Goal: Task Accomplishment & Management: Manage account settings

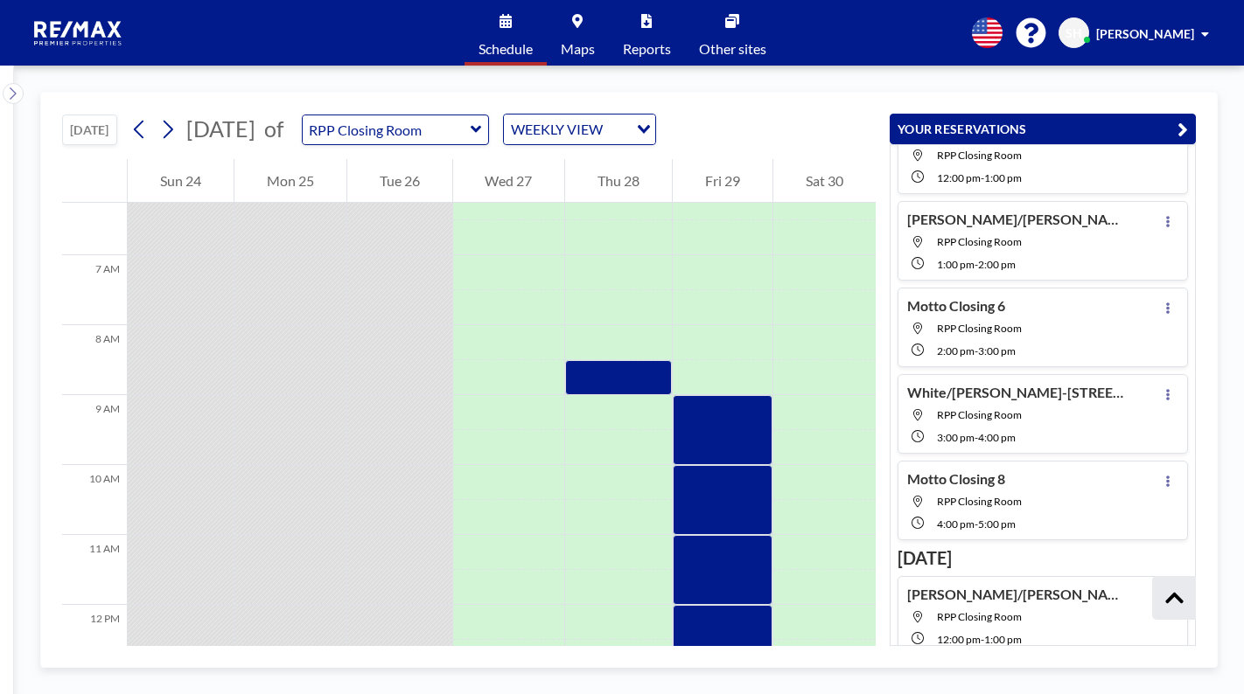
scroll to position [539, 0]
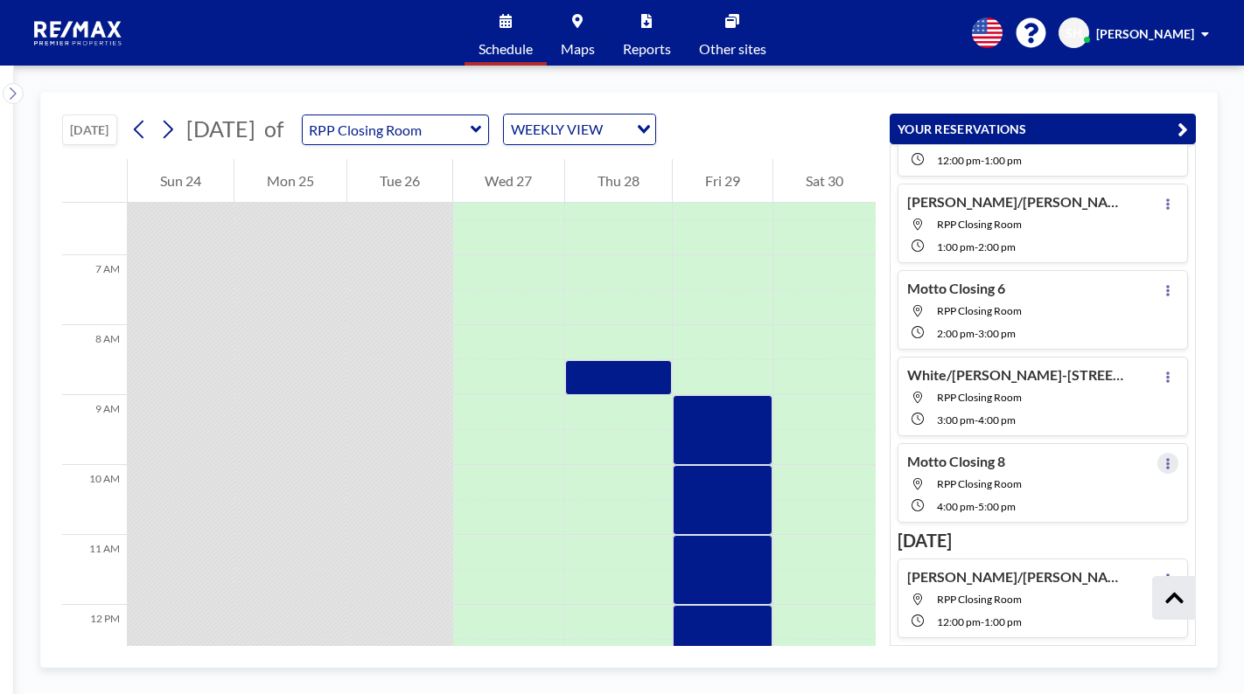
click at [1164, 464] on button at bounding box center [1167, 463] width 21 height 21
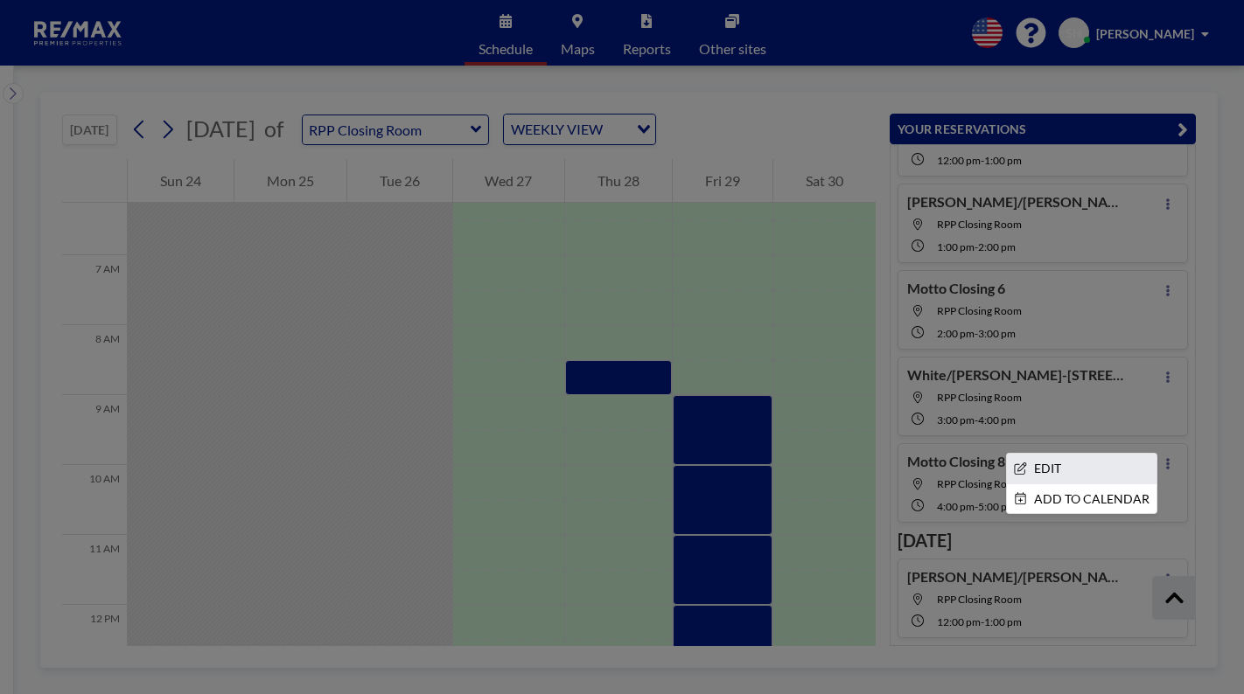
click at [1070, 462] on li "EDIT" at bounding box center [1082, 469] width 150 height 30
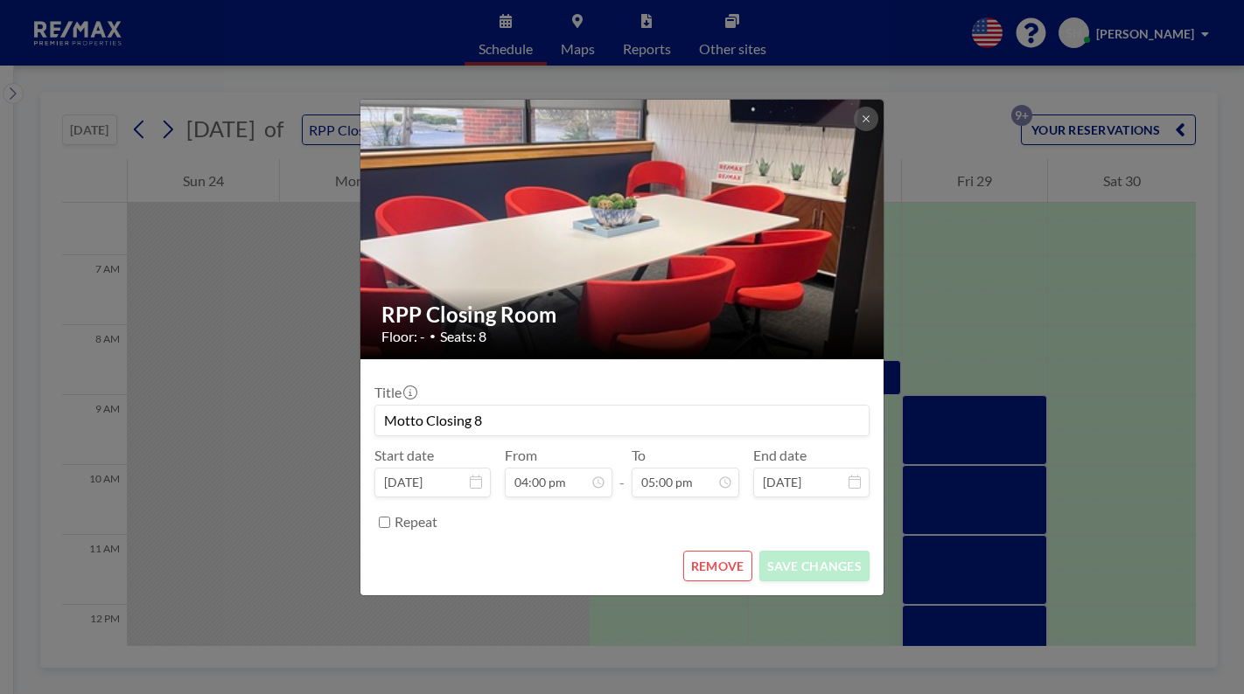
click at [488, 419] on input "Motto Closing 8" at bounding box center [621, 421] width 493 height 30
type input "M"
click at [461, 415] on input at bounding box center [621, 421] width 493 height 30
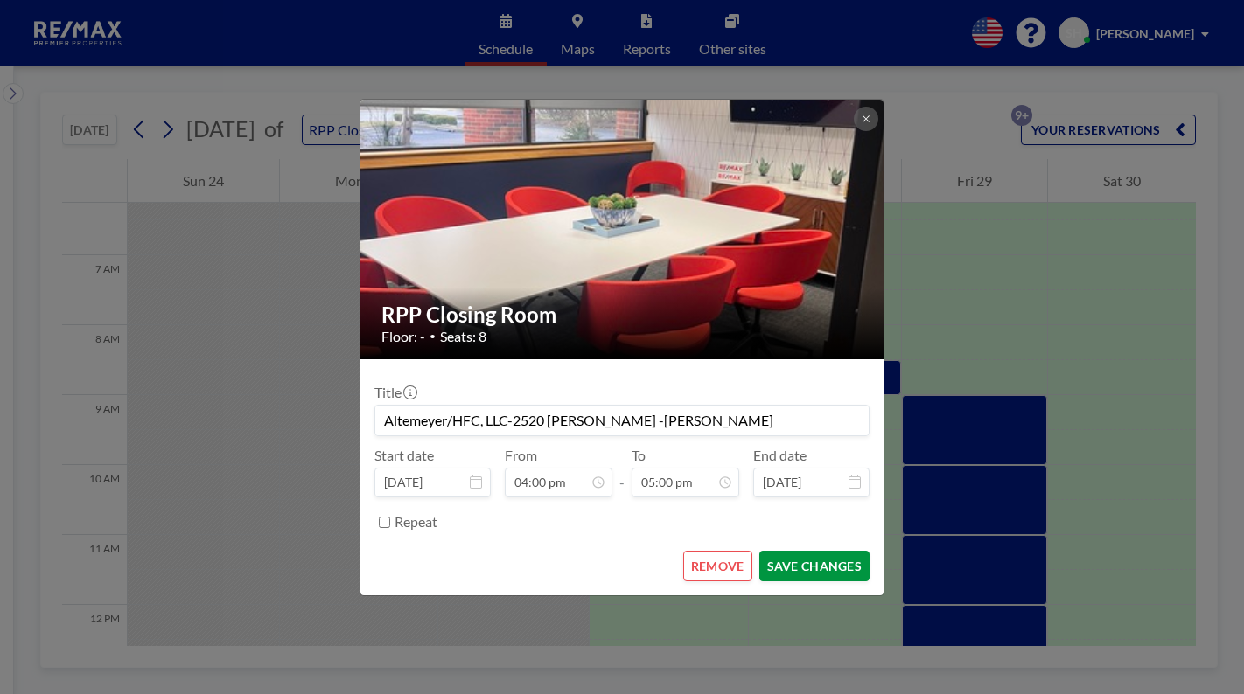
type input "Altemeyer/HFC, LLC-2520 [PERSON_NAME] -[PERSON_NAME]"
click at [799, 561] on button "SAVE CHANGES" at bounding box center [814, 566] width 110 height 31
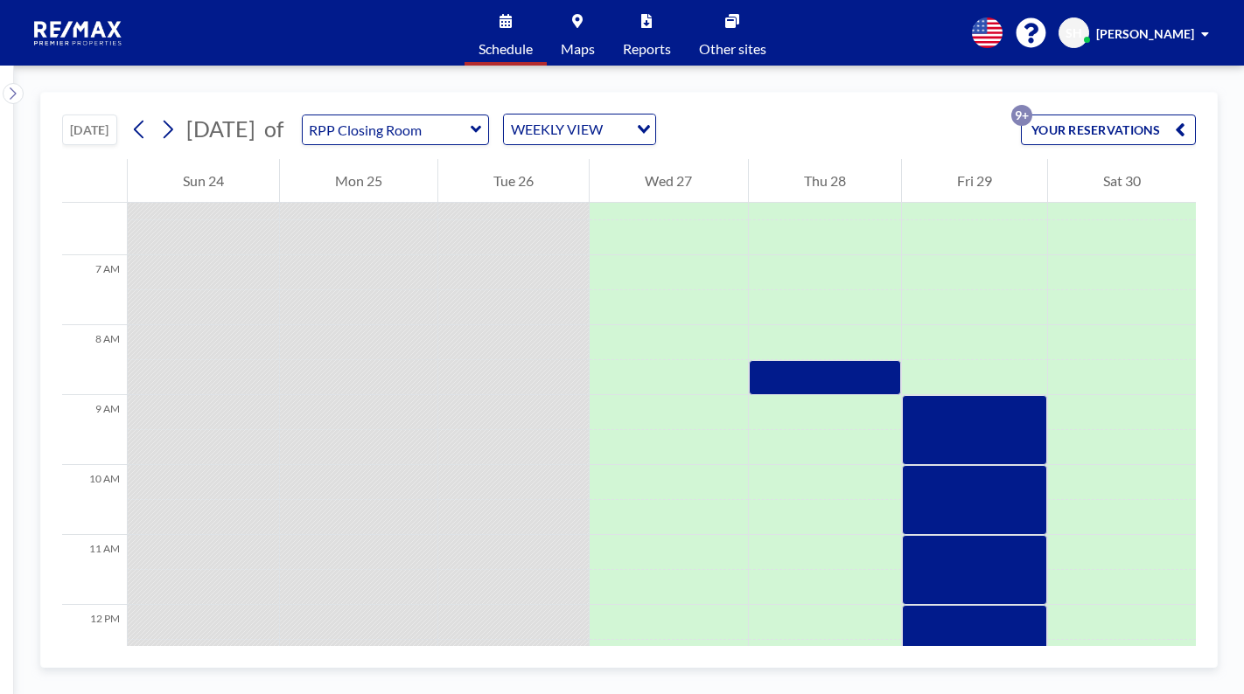
click at [1069, 131] on button "YOUR RESERVATIONS 9+" at bounding box center [1108, 130] width 175 height 31
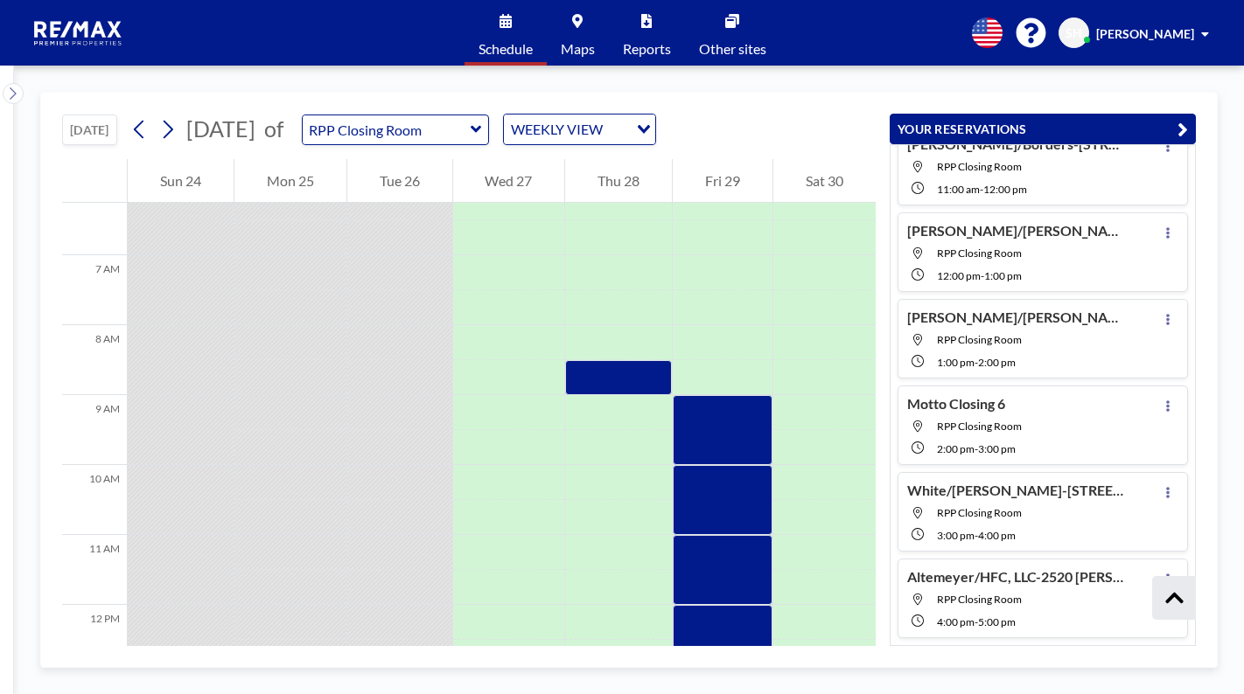
scroll to position [511, 0]
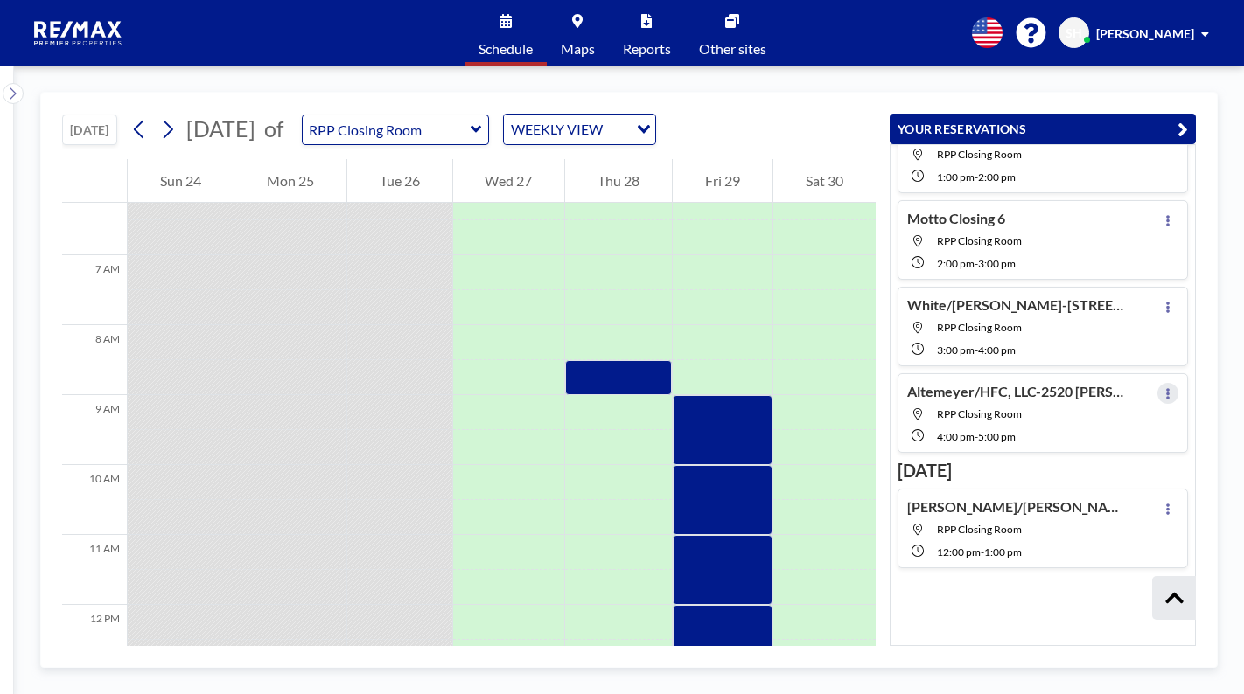
click at [1157, 387] on button at bounding box center [1167, 393] width 21 height 21
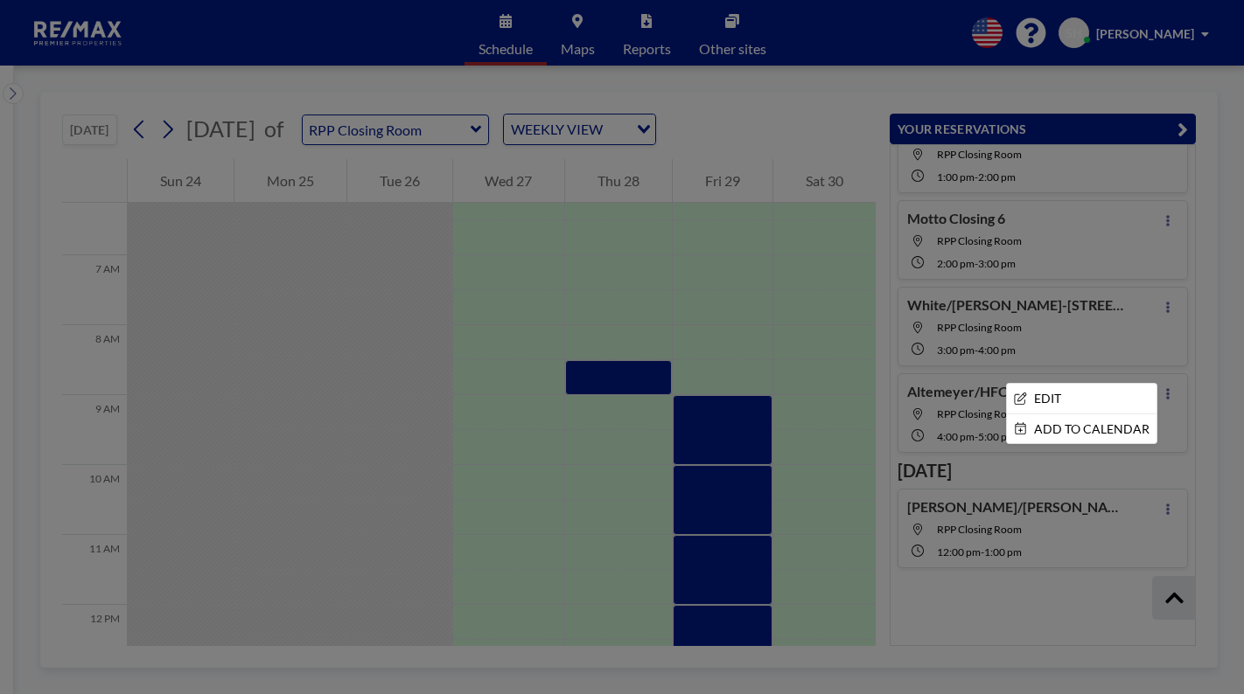
scroll to position [609, 0]
click at [1037, 398] on li "EDIT" at bounding box center [1082, 399] width 150 height 30
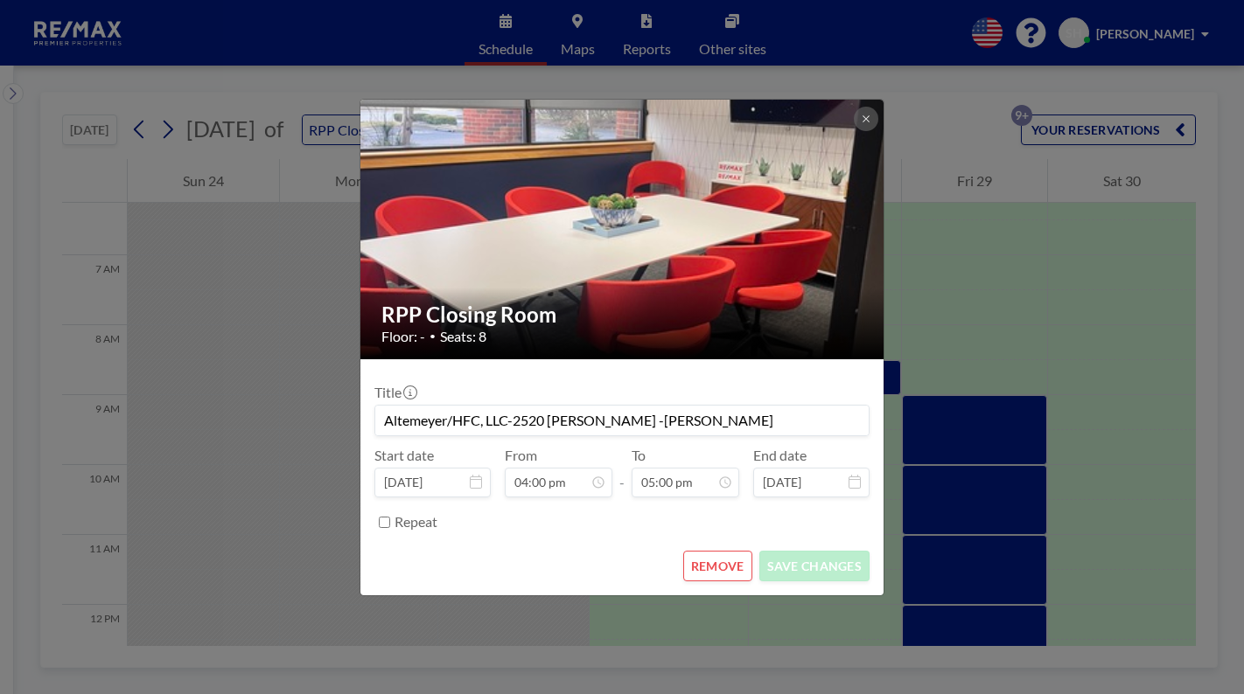
scroll to position [1058, 0]
click at [723, 418] on input "Altemeyer/HFC, LLC-2520 [PERSON_NAME] -[PERSON_NAME]" at bounding box center [621, 421] width 493 height 30
click at [599, 418] on input "Altemeyer/HFC, LLC-2520 [PERSON_NAME] -[PERSON_NAME]" at bounding box center [621, 421] width 493 height 30
type input "Altemeyer/HFC, LLC-2520 [PERSON_NAME] Only [PERSON_NAME]"
click at [793, 569] on button "SAVE CHANGES" at bounding box center [814, 566] width 110 height 31
